Goal: Find specific page/section: Find specific page/section

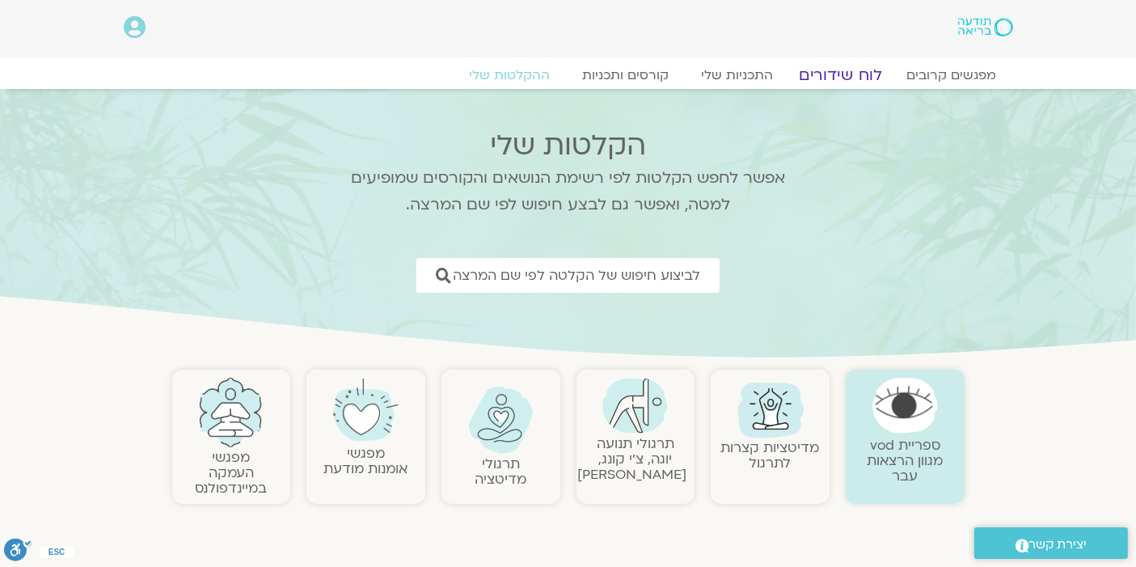
click at [854, 69] on link "לוח שידורים" at bounding box center [839, 74] width 121 height 19
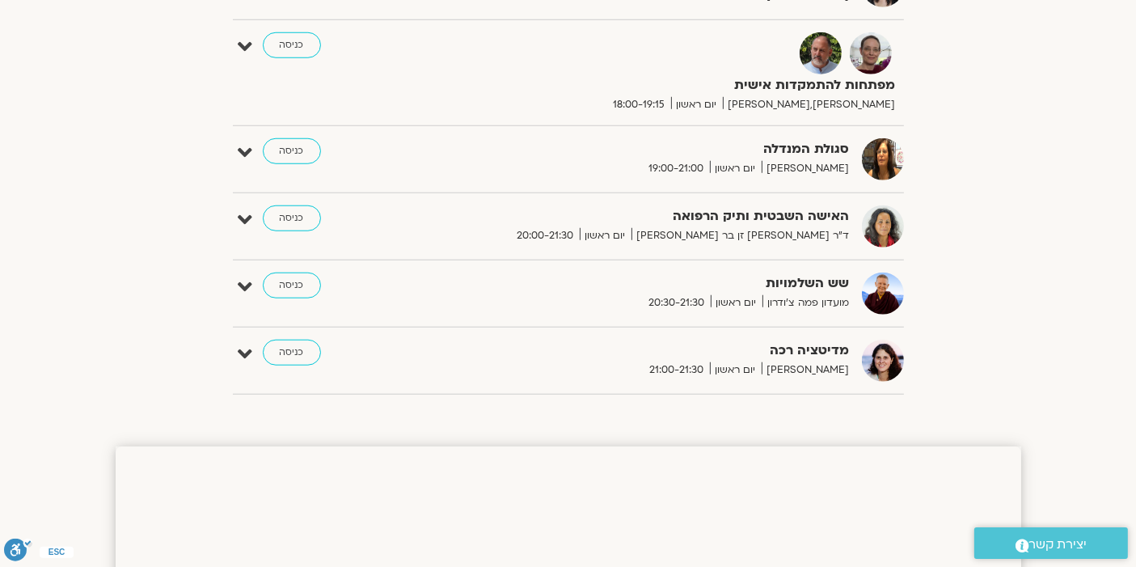
scroll to position [1429, 0]
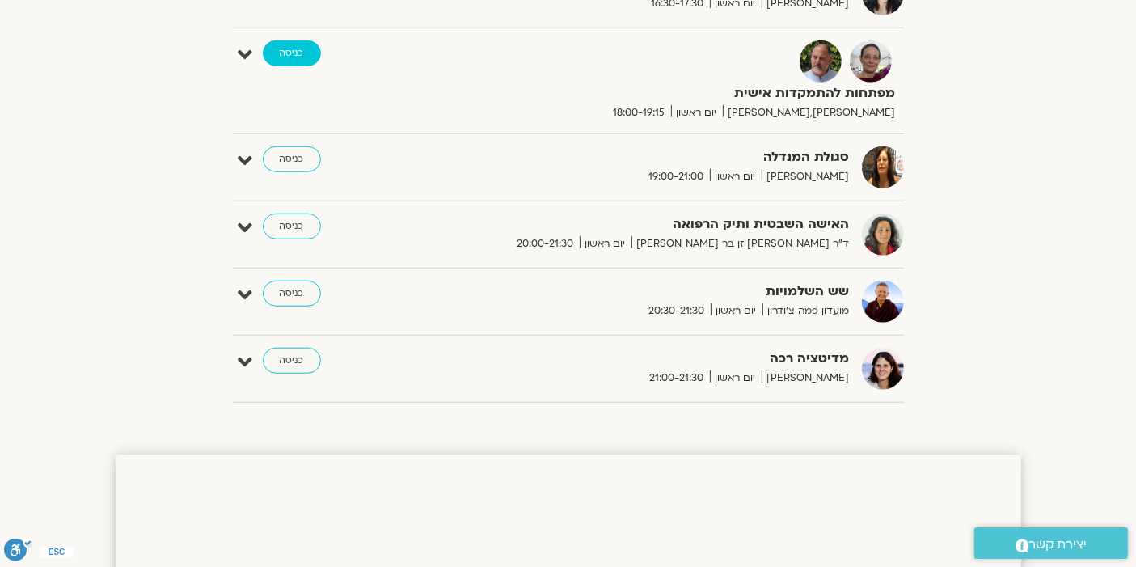
click at [297, 43] on link "כניסה" at bounding box center [292, 53] width 58 height 26
